Goal: Understand process/instructions

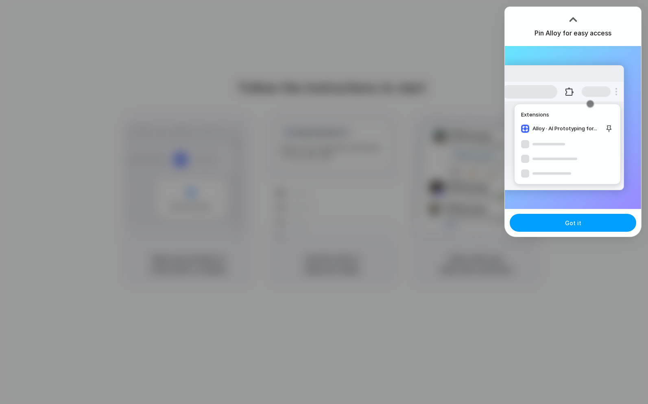
click at [576, 222] on span "Got it" at bounding box center [573, 222] width 16 height 9
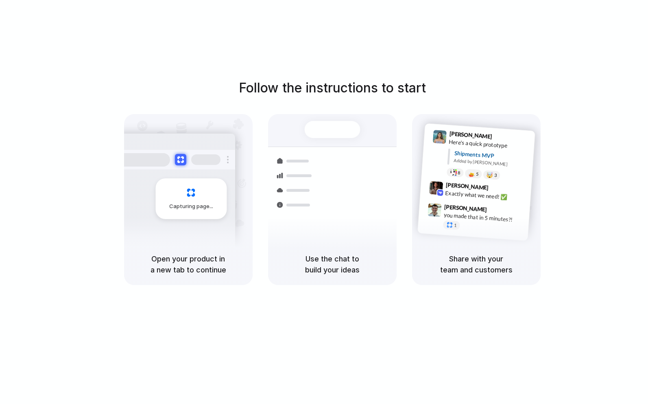
click at [531, 61] on div "Follow the instructions to start Capturing page Open your product in a new tab …" at bounding box center [332, 210] width 664 height 420
click at [496, 281] on div "Share with your team and customers" at bounding box center [476, 264] width 129 height 42
